Goal: Task Accomplishment & Management: Manage account settings

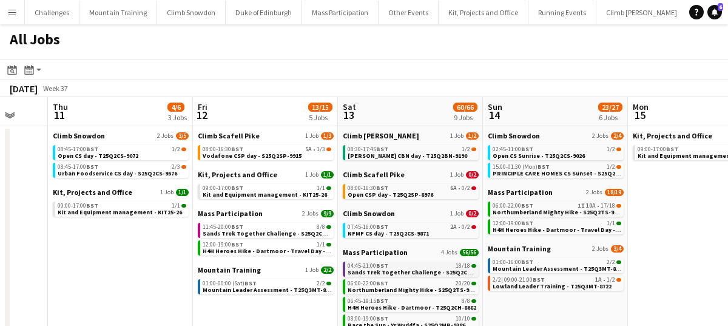
click at [408, 276] on app-brief-job-card "04:45-21:00 BST 18/18 Sands Trek Together Challenge - S25Q2CH-9384" at bounding box center [411, 269] width 136 height 15
click at [402, 270] on span "Sands Trek Together Challenge - S25Q2CH-9384" at bounding box center [417, 272] width 138 height 8
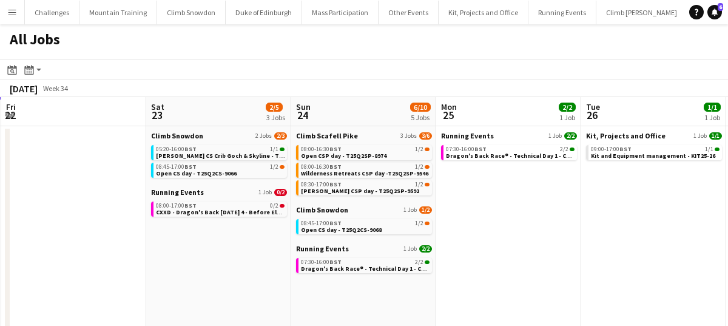
scroll to position [0, 288]
click at [359, 152] on span "Open CSP day - T25Q2SP-8974" at bounding box center [345, 156] width 86 height 8
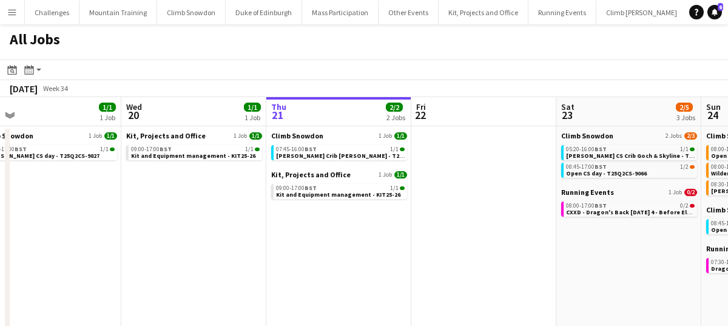
scroll to position [0, 311]
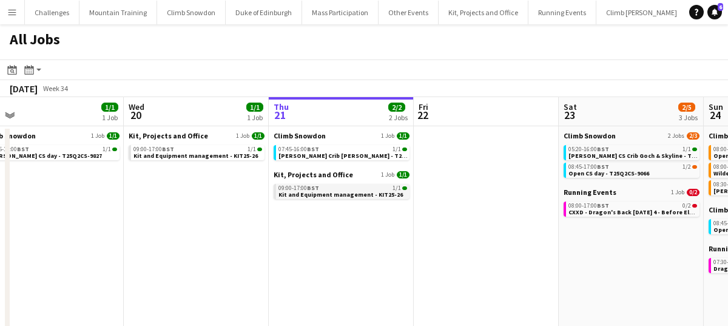
click at [341, 189] on div "09:00-17:00 BST 1/1" at bounding box center [343, 188] width 129 height 6
click at [0, 0] on div "Menu Boards Boards Boards All jobs Status Workforce Workforce My Workforce Recr…" at bounding box center [364, 221] width 728 height 443
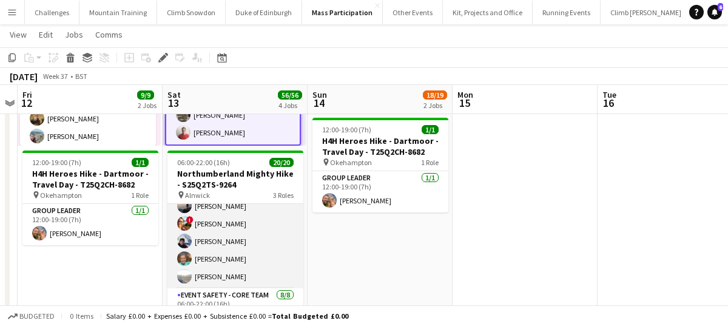
scroll to position [117, 0]
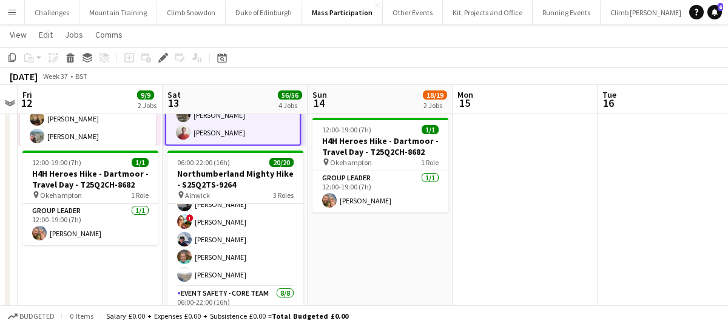
click at [362, 251] on app-date-cell "06:00-22:00 (16h) 17/18 Northumberland Mighty Hike - S25Q2TS-9264 pin Alnwick 3…" at bounding box center [380, 325] width 145 height 795
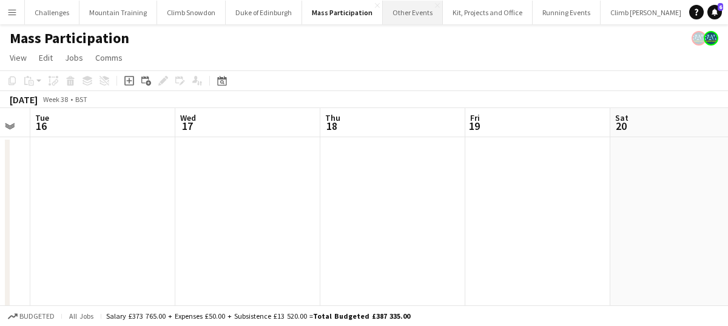
scroll to position [0, 428]
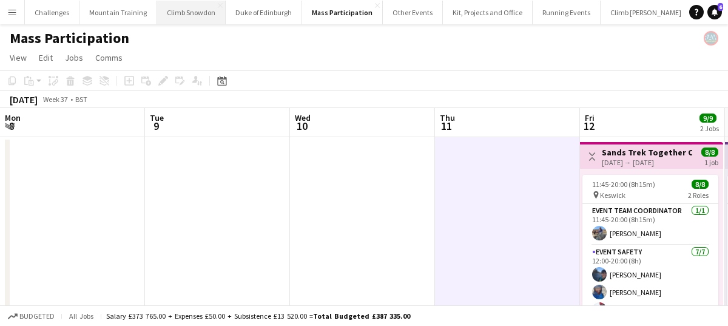
scroll to position [0, 306]
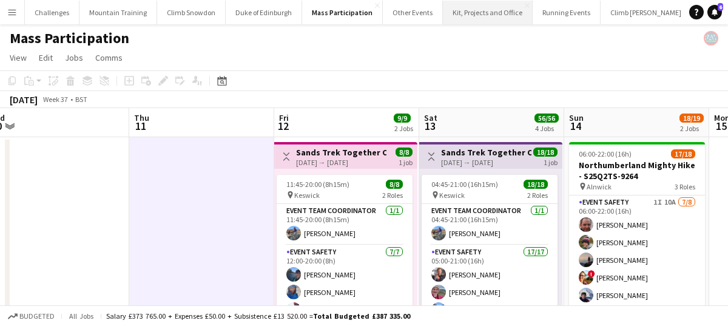
click at [457, 6] on button "Kit, Projects and Office Close" at bounding box center [488, 13] width 90 height 24
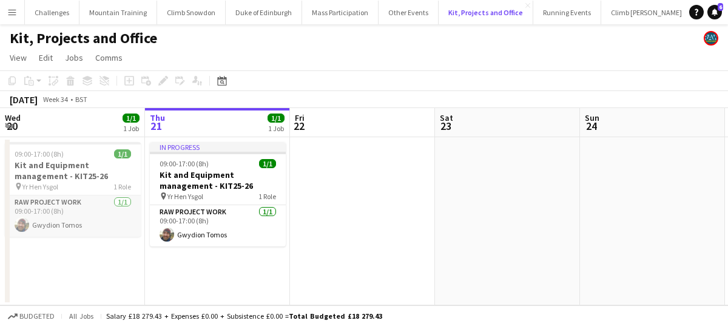
scroll to position [0, 350]
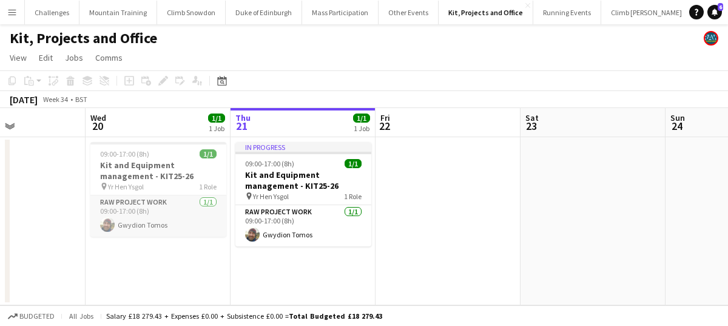
click at [172, 225] on app-card-role "RAW project work 1/1 09:00-17:00 (8h) Gwydion Tomos" at bounding box center [158, 215] width 136 height 41
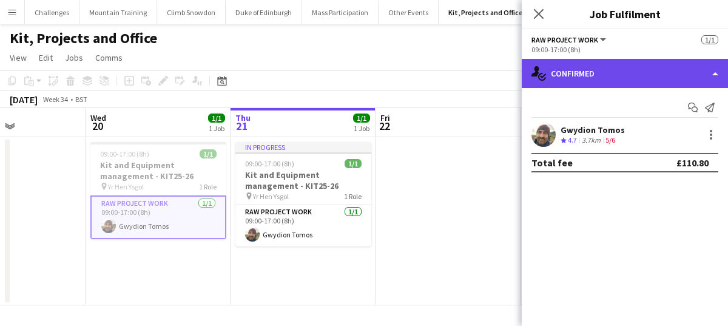
click at [598, 78] on div "single-neutral-actions-check-2 Confirmed" at bounding box center [625, 73] width 206 height 29
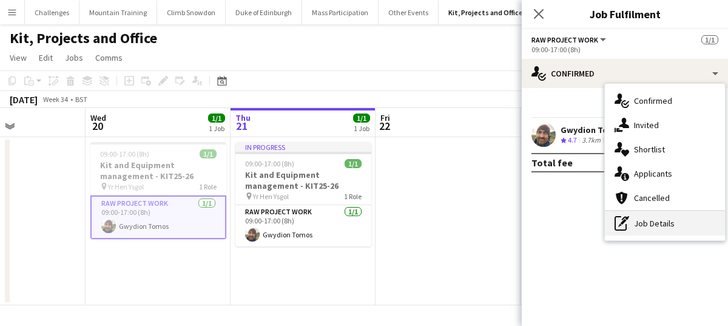
click at [649, 226] on div "pen-write Job Details" at bounding box center [665, 223] width 120 height 24
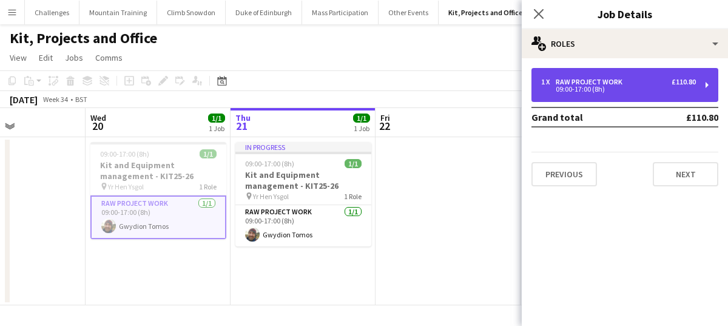
click at [641, 90] on div "09:00-17:00 (8h)" at bounding box center [618, 89] width 155 height 6
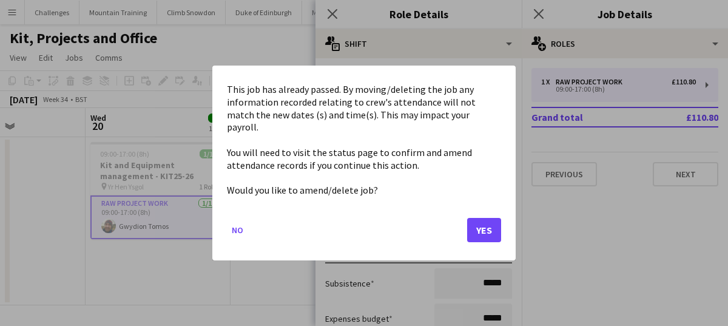
click at [367, 129] on body "Menu Boards Boards Boards All jobs Status Workforce Workforce My Workforce Recr…" at bounding box center [364, 163] width 728 height 326
click at [483, 219] on button "Yes" at bounding box center [484, 230] width 34 height 24
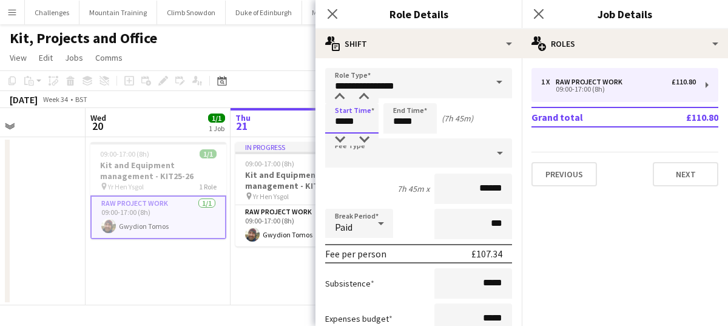
type input "*****"
click at [426, 119] on input "*****" at bounding box center [410, 118] width 53 height 30
click at [401, 140] on div at bounding box center [398, 140] width 24 height 12
click at [423, 98] on div at bounding box center [422, 97] width 24 height 12
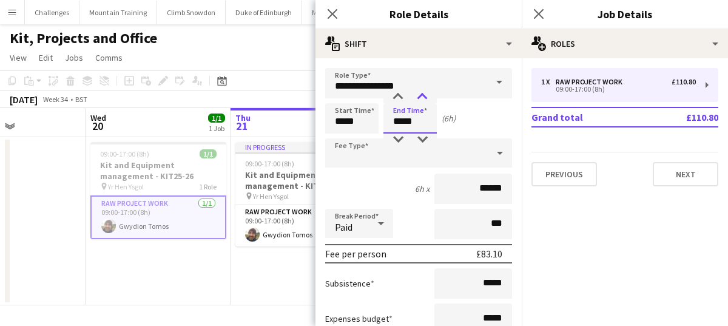
type input "*****"
click at [423, 98] on div at bounding box center [422, 97] width 24 height 12
click at [627, 226] on mat-expansion-panel "pencil3 General details 1 x RAW project work £110.80 09:00-17:00 (8h) Grand tot…" at bounding box center [625, 192] width 206 height 268
click at [536, 12] on icon "Close pop-in" at bounding box center [539, 14] width 12 height 12
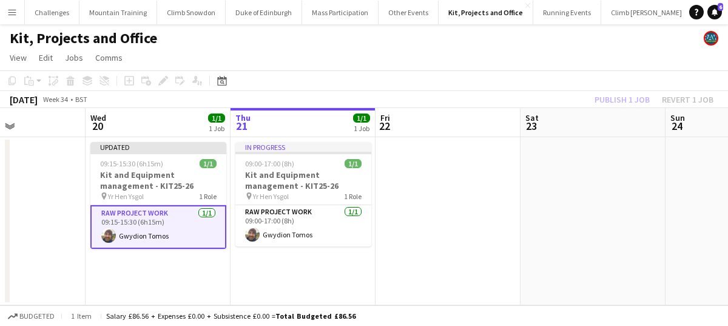
click at [185, 257] on app-date-cell "Updated 09:15-15:30 (6h15m) 1/1 Kit and Equipment management - KIT25-26 pin Yr …" at bounding box center [158, 221] width 145 height 168
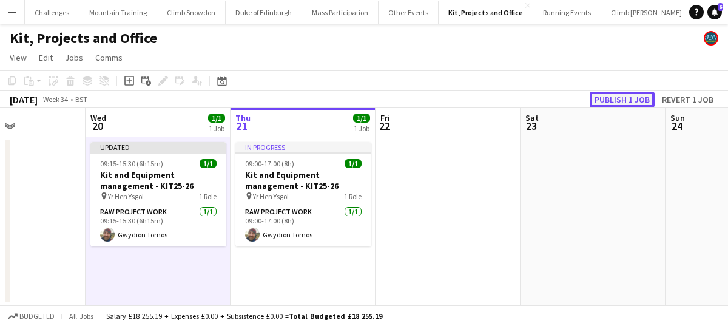
click at [623, 101] on button "Publish 1 job" at bounding box center [622, 100] width 65 height 16
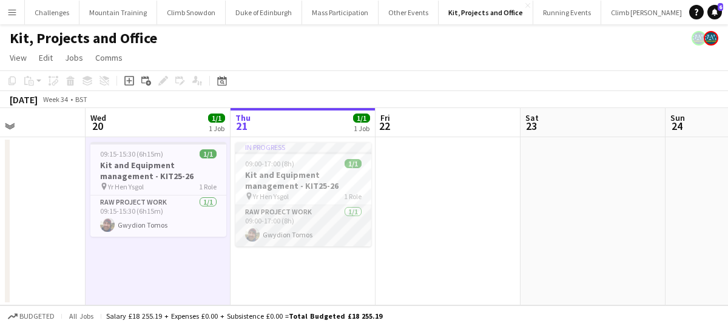
click at [305, 231] on app-card-role "RAW project work 1/1 09:00-17:00 (8h) Gwydion Tomos" at bounding box center [304, 225] width 136 height 41
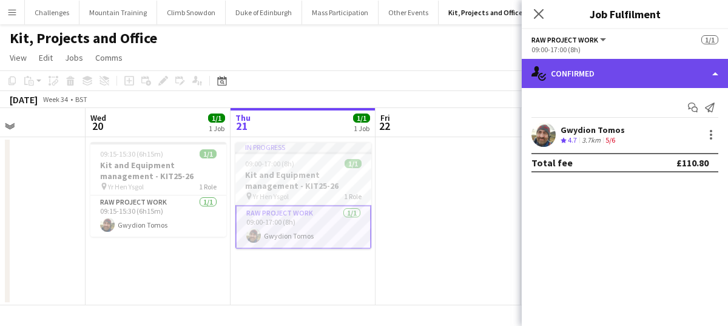
click at [626, 78] on div "single-neutral-actions-check-2 Confirmed" at bounding box center [625, 73] width 206 height 29
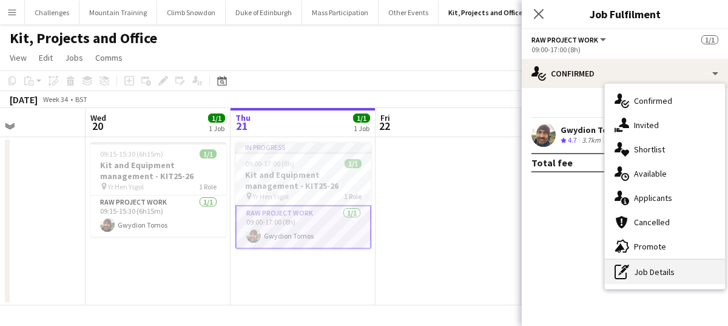
click at [646, 268] on div "pen-write Job Details" at bounding box center [665, 272] width 120 height 24
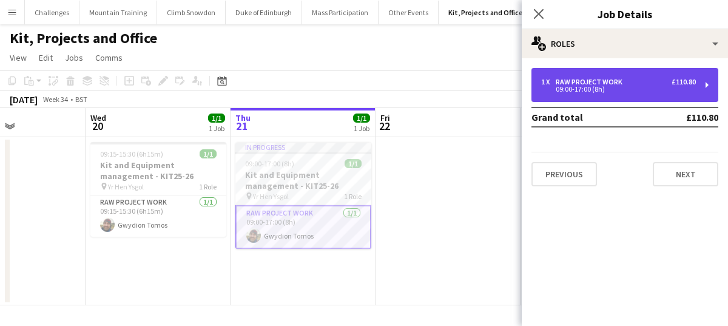
click at [637, 81] on div "1 x RAW project work £110.80" at bounding box center [618, 82] width 155 height 8
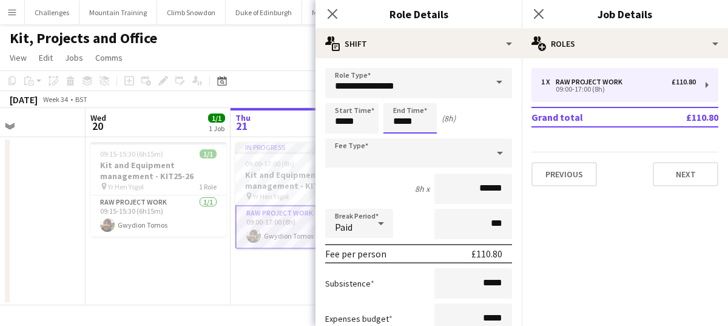
click at [412, 123] on body "Menu Boards Boards Boards All jobs Status Workforce Workforce My Workforce Recr…" at bounding box center [364, 163] width 728 height 326
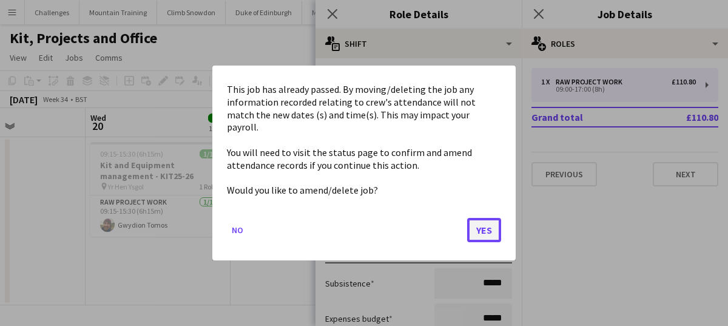
click at [491, 223] on button "Yes" at bounding box center [484, 230] width 34 height 24
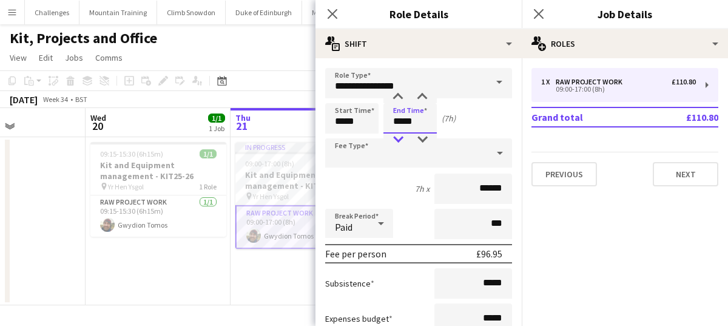
click at [398, 138] on div at bounding box center [398, 140] width 24 height 12
type input "*****"
click at [398, 138] on div at bounding box center [398, 140] width 24 height 12
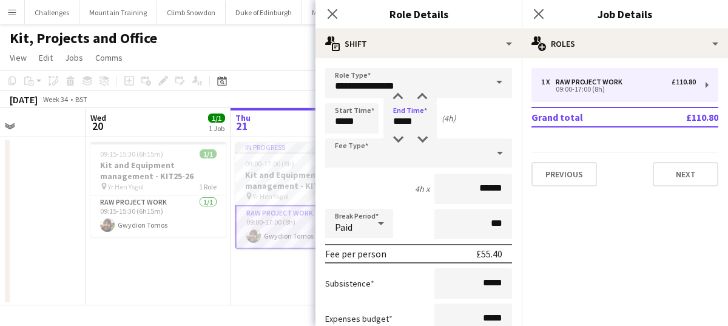
click at [635, 245] on mat-expansion-panel "pencil3 General details 1 x RAW project work £110.80 09:00-17:00 (8h) Grand tot…" at bounding box center [625, 192] width 206 height 268
click at [543, 8] on icon "Close pop-in" at bounding box center [539, 14] width 12 height 12
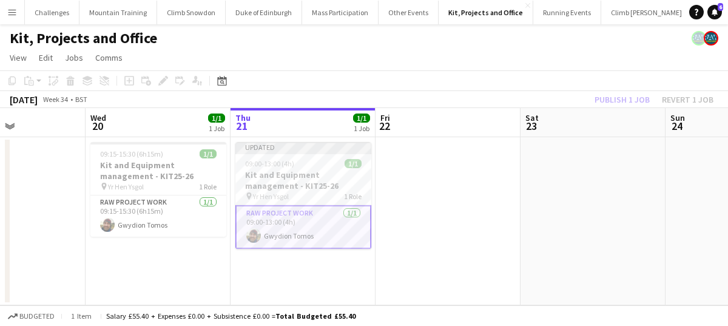
click at [442, 222] on app-date-cell at bounding box center [448, 221] width 145 height 168
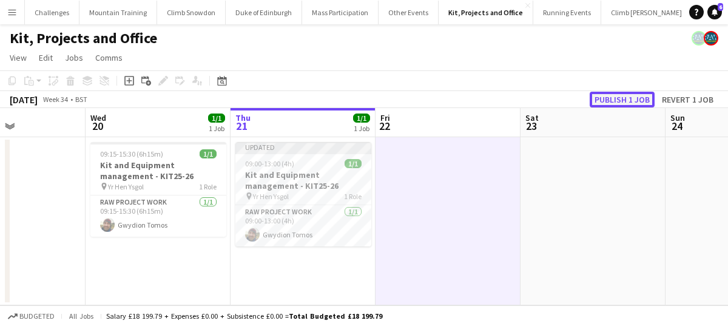
click at [623, 98] on button "Publish 1 job" at bounding box center [622, 100] width 65 height 16
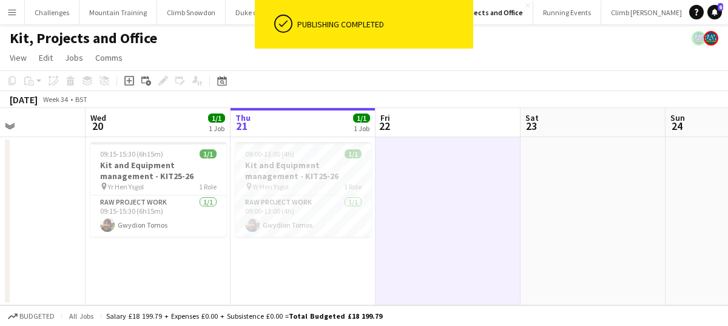
click at [183, 256] on app-date-cell "09:15-15:30 (6h15m) 1/1 Kit and Equipment management - KIT25-26 pin Yr Hen Ysgo…" at bounding box center [158, 221] width 145 height 168
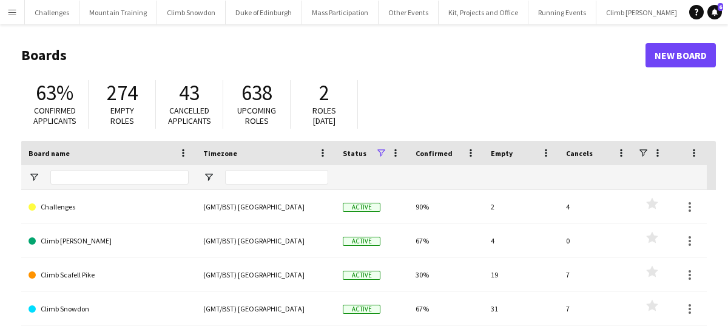
click at [15, 10] on app-icon "Menu" at bounding box center [12, 12] width 10 height 10
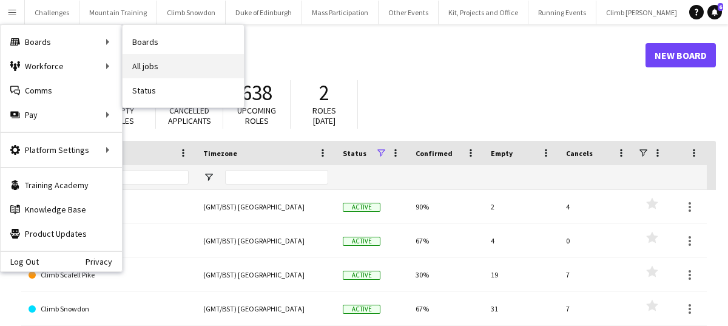
click at [181, 61] on link "All jobs" at bounding box center [183, 66] width 121 height 24
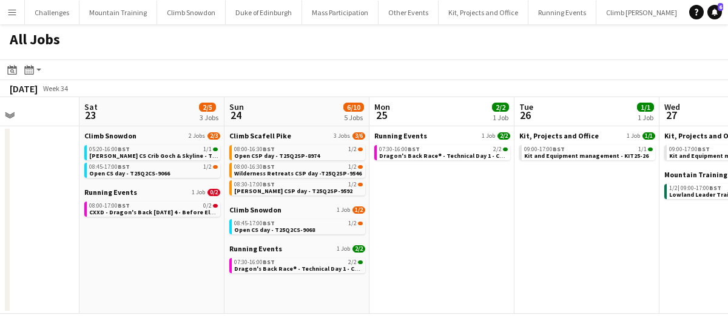
scroll to position [0, 373]
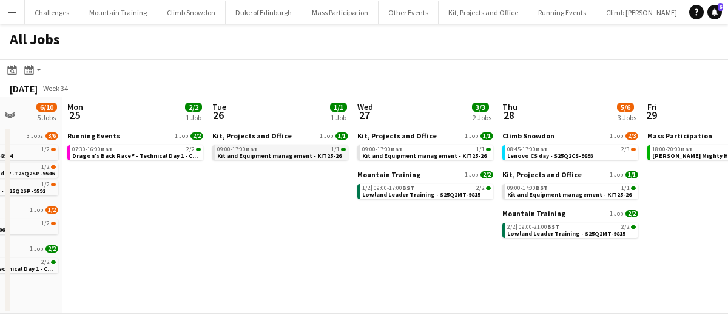
click at [270, 151] on div "09:00-17:00 BST 1/1" at bounding box center [281, 149] width 129 height 6
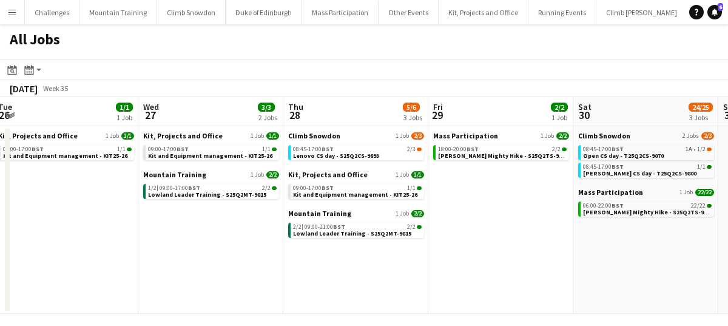
scroll to position [0, 594]
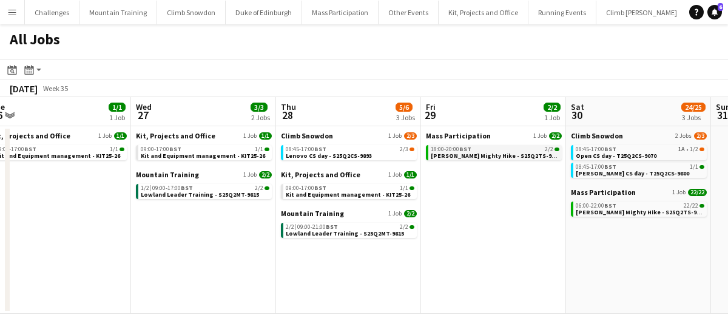
click at [502, 151] on div "18:00-20:00 BST 2/2" at bounding box center [495, 149] width 129 height 6
click at [0, 0] on div "Menu Boards Boards Boards All jobs Status Workforce Workforce My Workforce Recr…" at bounding box center [364, 163] width 728 height 326
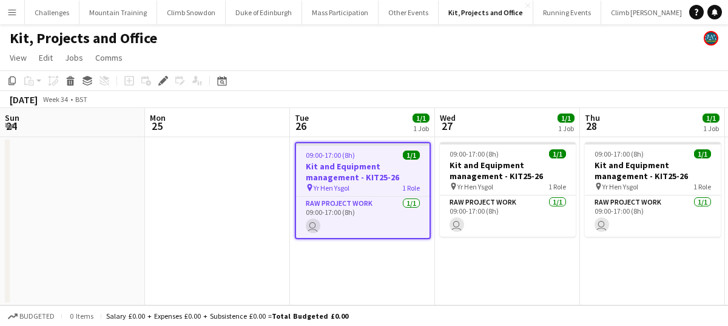
scroll to position [0, 418]
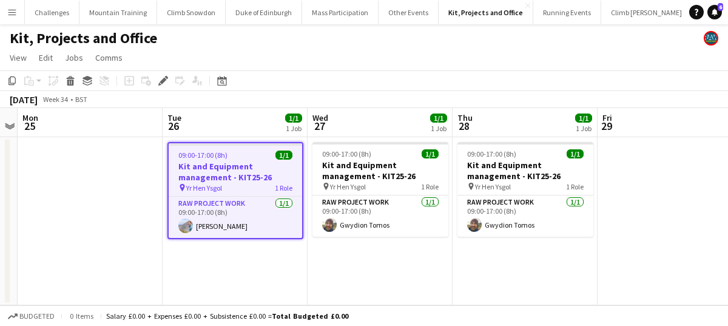
click at [240, 253] on app-date-cell "09:00-17:00 (8h) 1/1 Kit and Equipment management - KIT25-26 pin Yr Hen Ysgol 1…" at bounding box center [235, 221] width 145 height 168
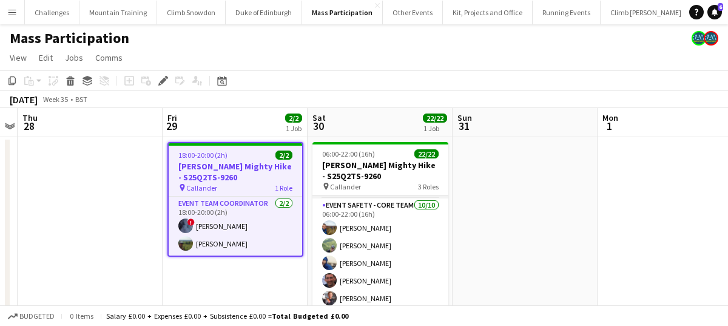
scroll to position [242, 0]
